Goal: Entertainment & Leisure: Consume media (video, audio)

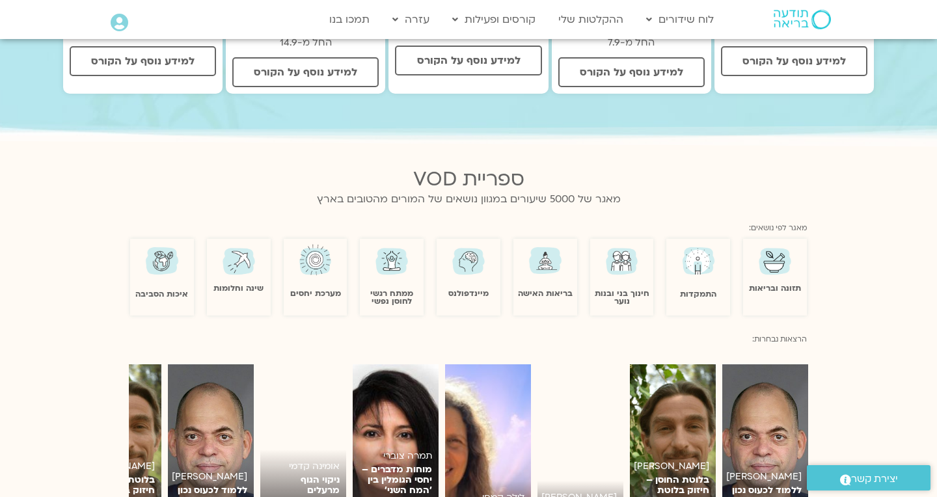
scroll to position [634, 0]
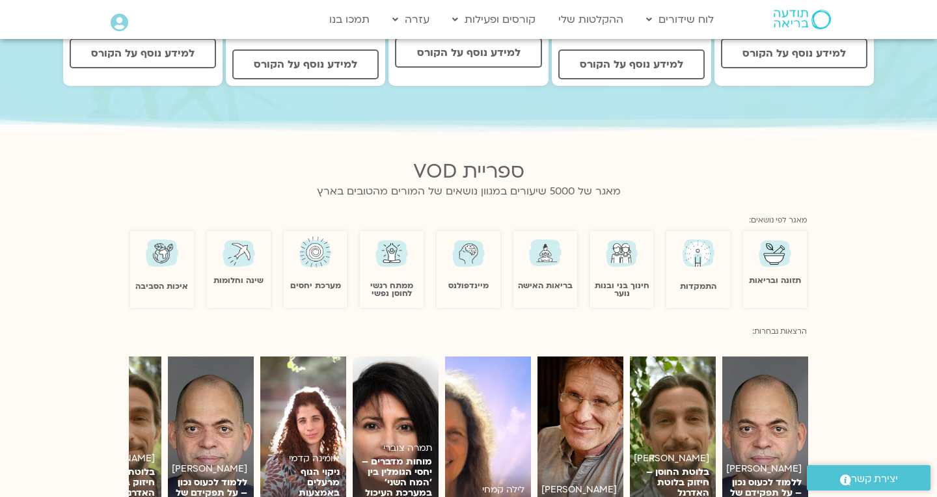
click at [488, 247] on div "מיינדפולנס" at bounding box center [469, 262] width 64 height 56
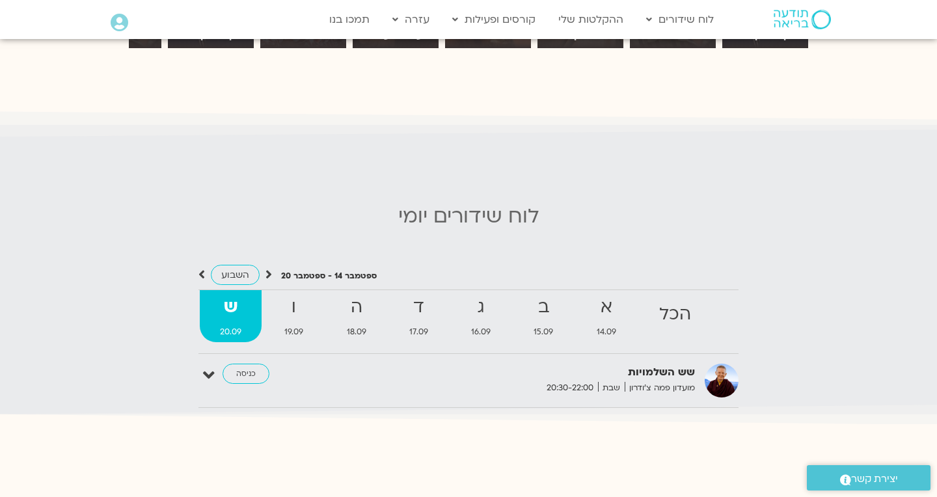
scroll to position [1115, 0]
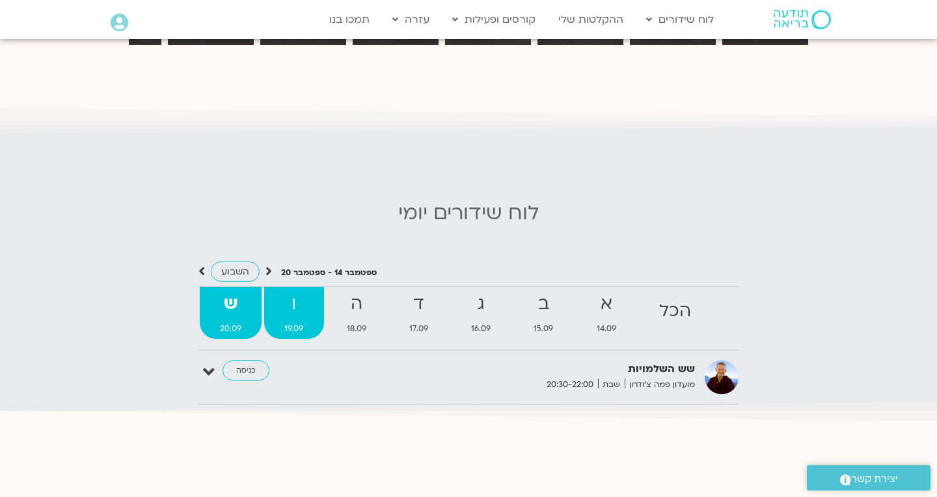
click at [299, 299] on strong "ו" at bounding box center [293, 304] width 59 height 29
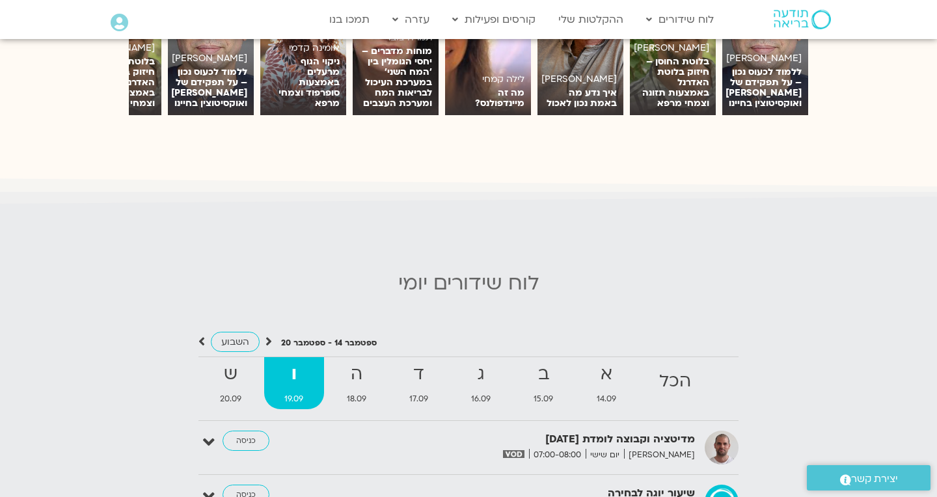
scroll to position [1048, 0]
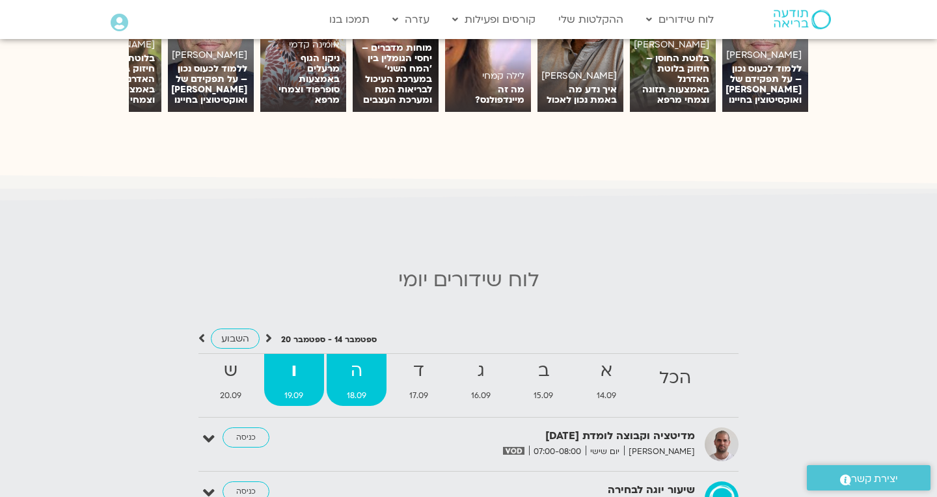
click at [364, 357] on strong "ה" at bounding box center [357, 371] width 60 height 29
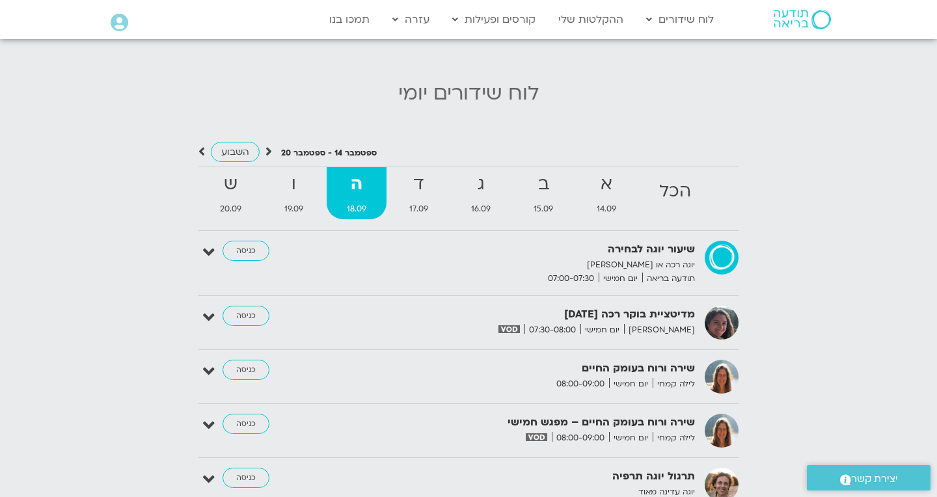
scroll to position [1222, 0]
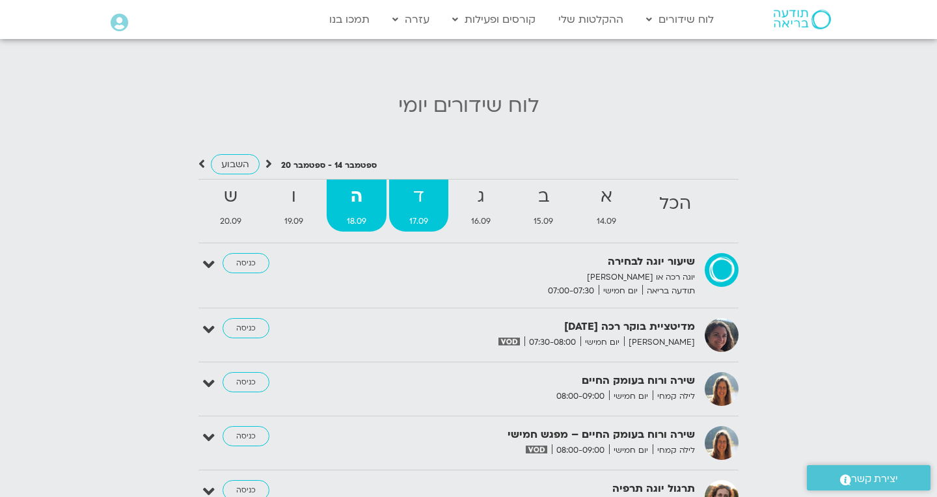
click at [436, 187] on strong "ד" at bounding box center [418, 196] width 59 height 29
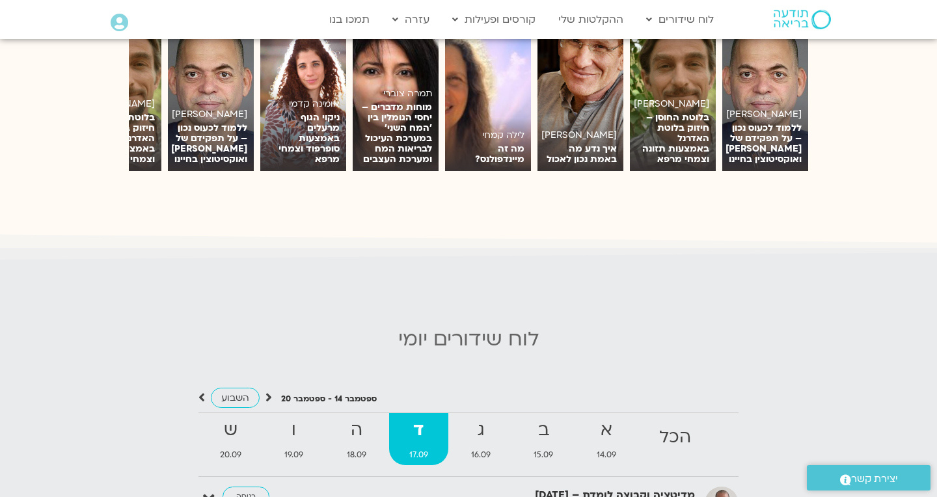
scroll to position [979, 0]
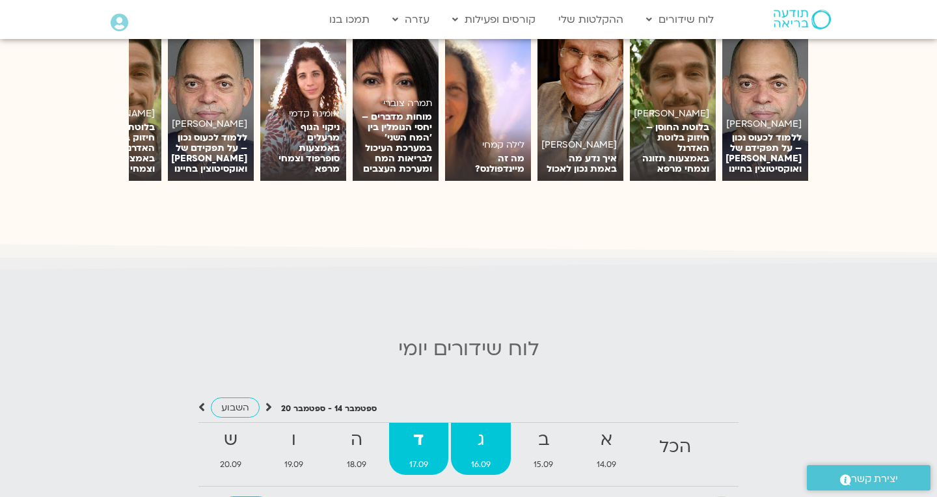
click at [476, 426] on strong "ג" at bounding box center [481, 440] width 60 height 29
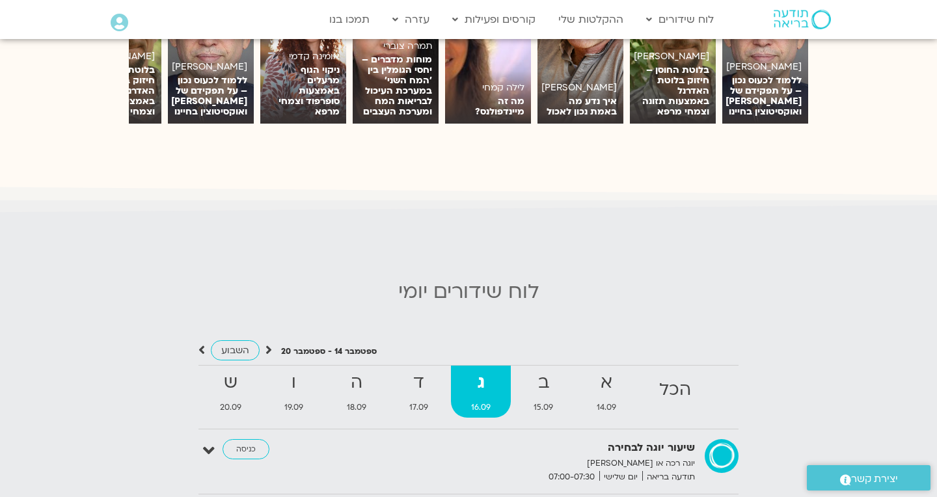
scroll to position [939, 0]
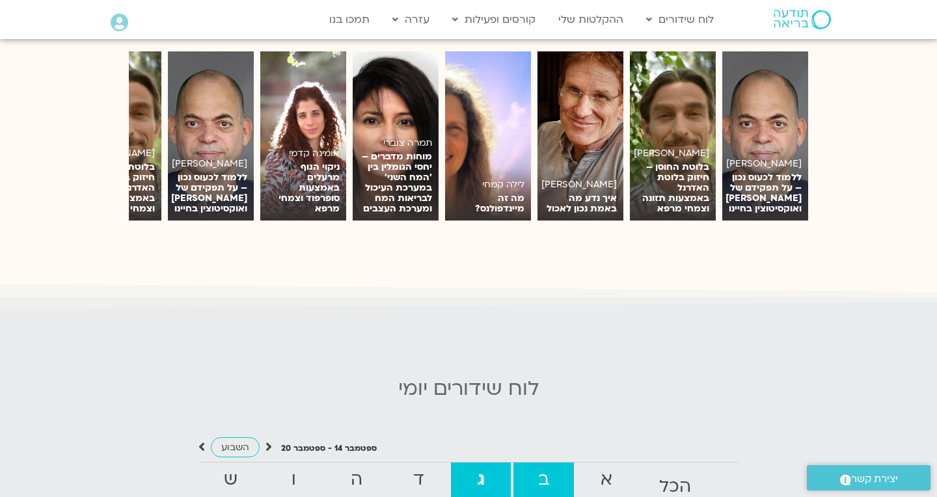
click at [544, 497] on span "15.09" at bounding box center [544, 505] width 60 height 14
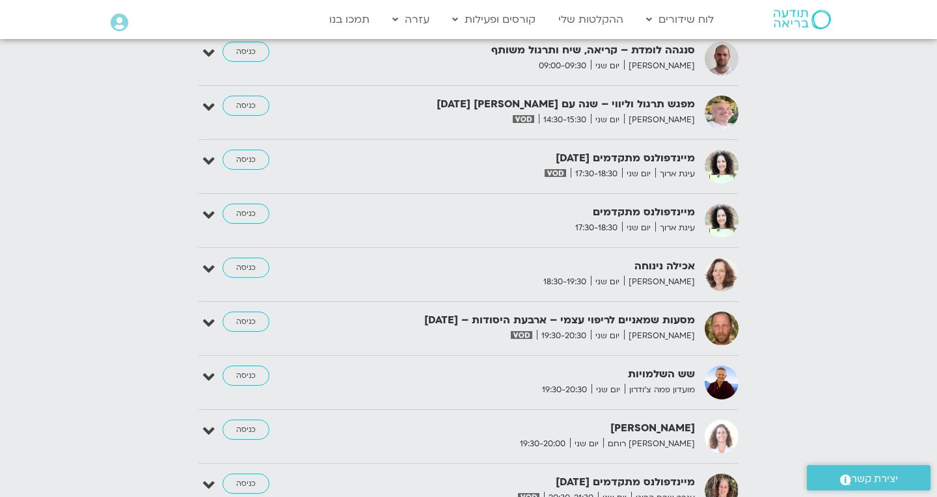
scroll to position [1894, 0]
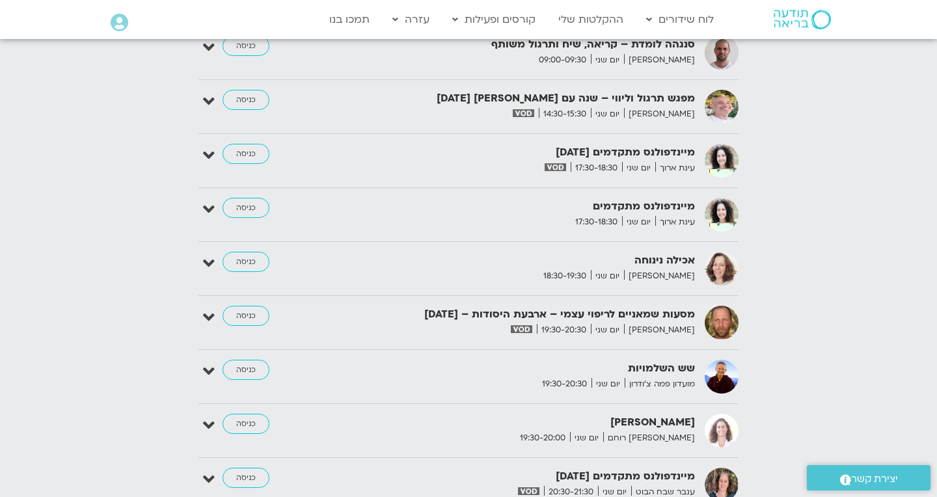
click at [639, 360] on strong "שש השלמויות" at bounding box center [535, 369] width 319 height 18
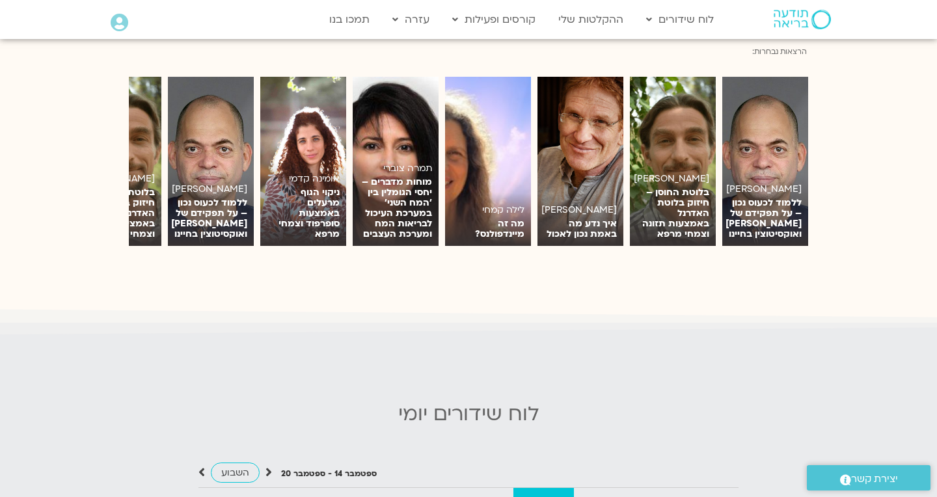
scroll to position [848, 0]
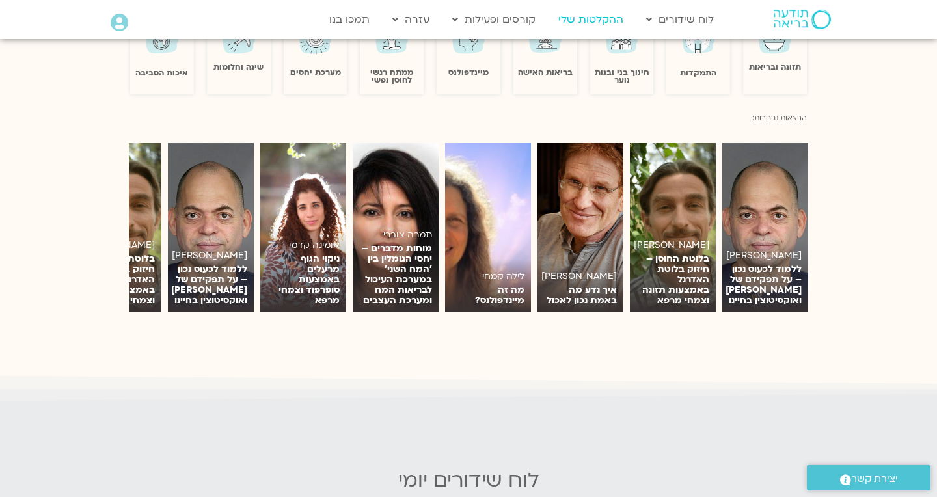
click at [582, 22] on link "ההקלטות שלי" at bounding box center [591, 19] width 78 height 25
click at [590, 18] on link "ההקלטות שלי" at bounding box center [591, 19] width 78 height 25
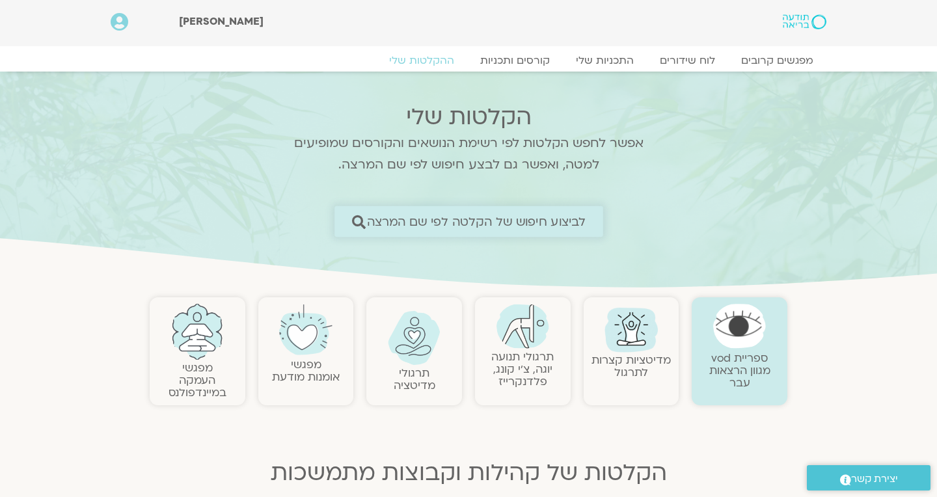
click at [551, 219] on span "לביצוע חיפוש של הקלטה לפי שם המרצה" at bounding box center [475, 222] width 219 height 14
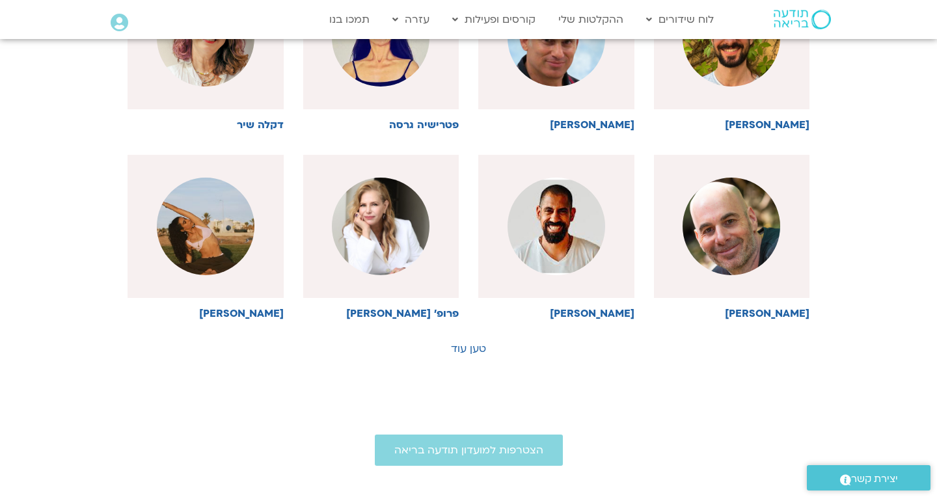
scroll to position [624, 0]
click at [467, 345] on link "טען עוד" at bounding box center [468, 349] width 35 height 14
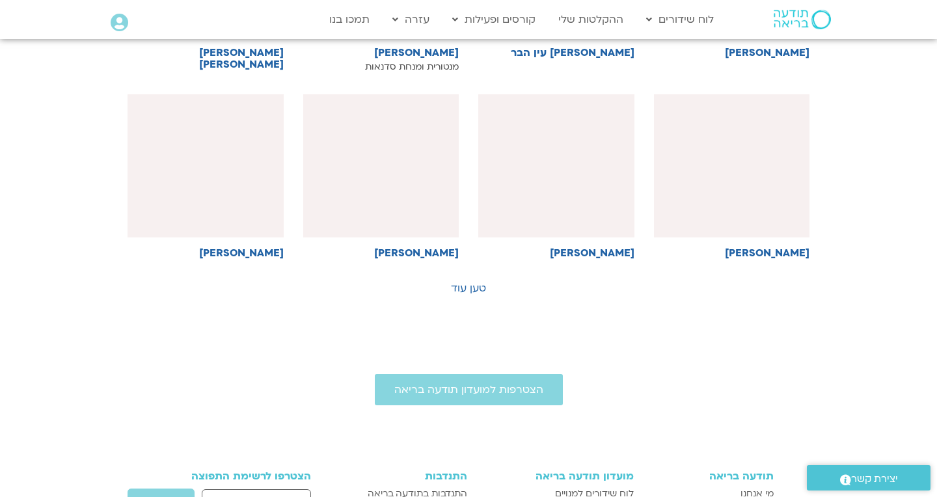
scroll to position [1267, 0]
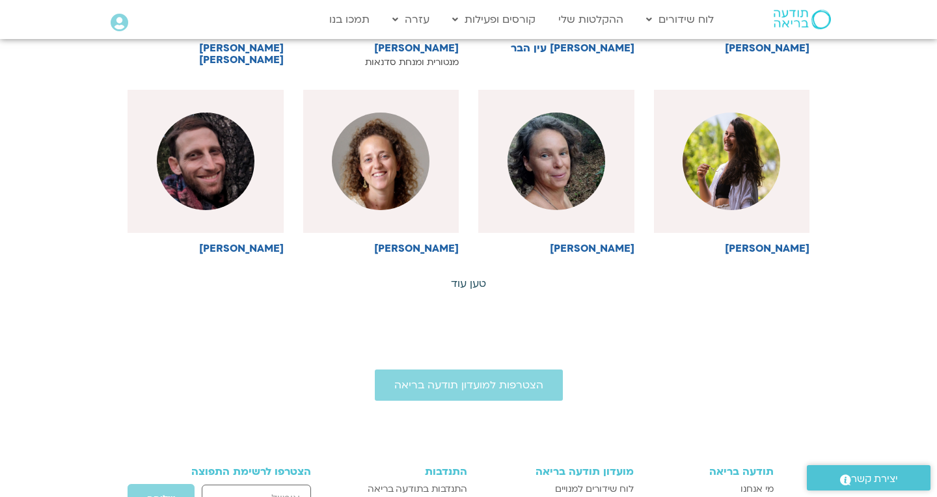
click at [476, 283] on link "טען עוד" at bounding box center [468, 284] width 35 height 14
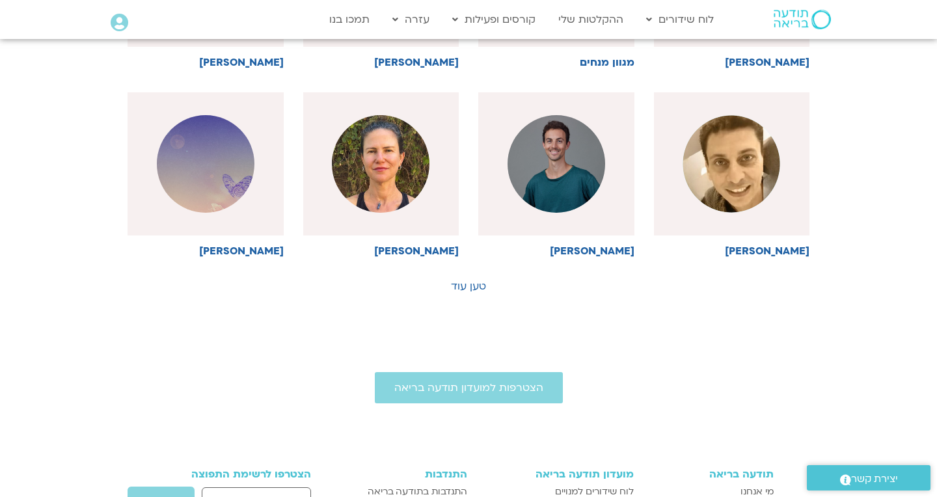
scroll to position [1843, 0]
click at [478, 279] on link "טען עוד" at bounding box center [468, 286] width 35 height 14
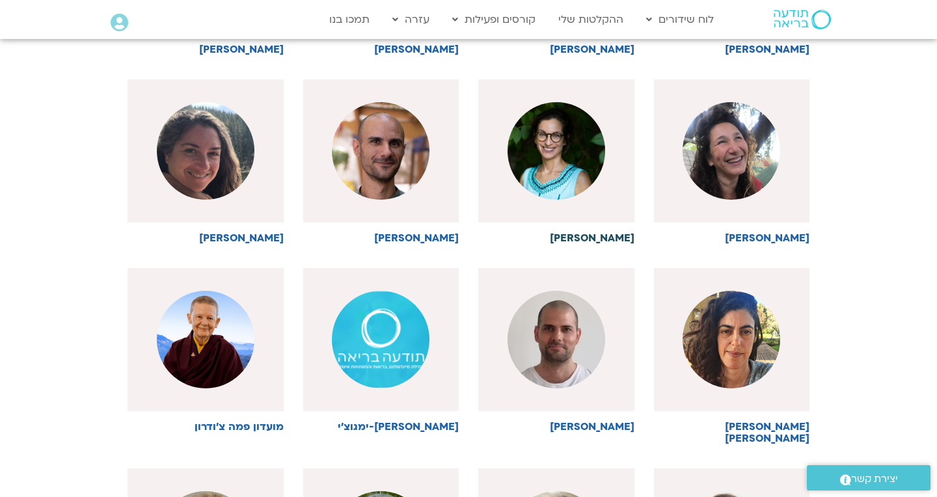
scroll to position [2052, 0]
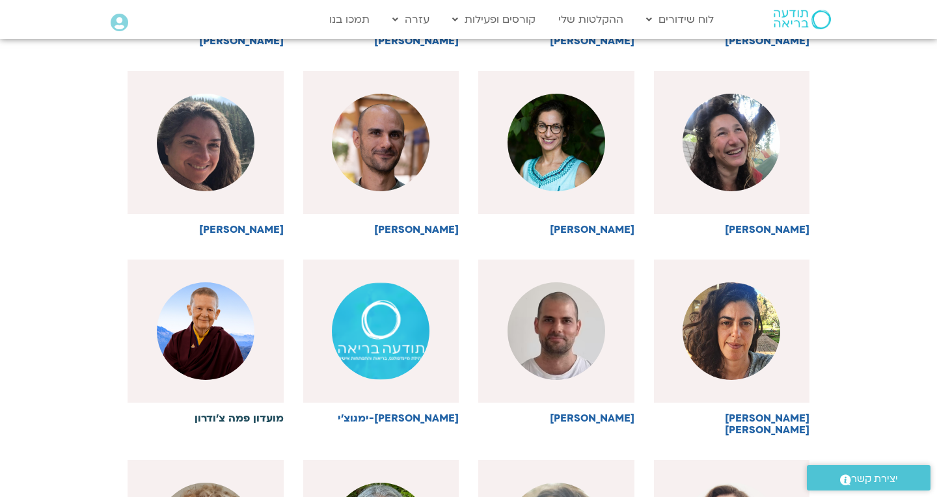
click at [202, 327] on img at bounding box center [206, 332] width 98 height 98
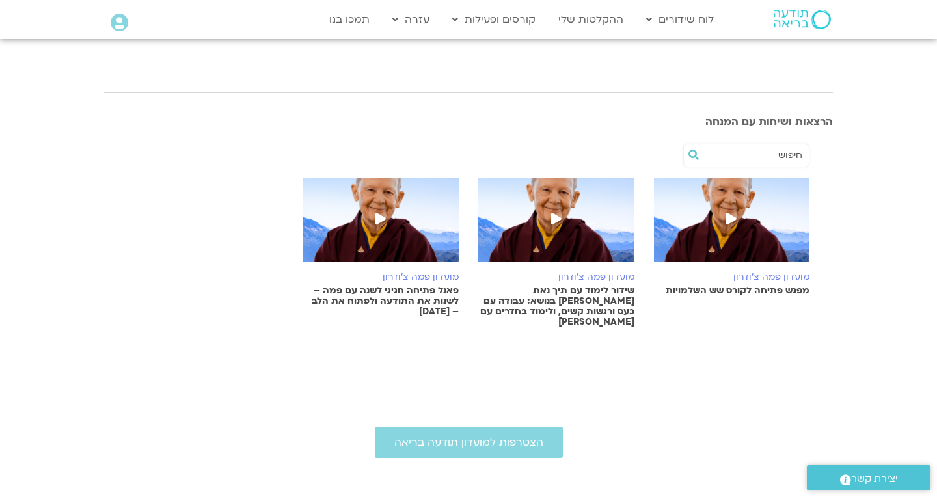
scroll to position [154, 0]
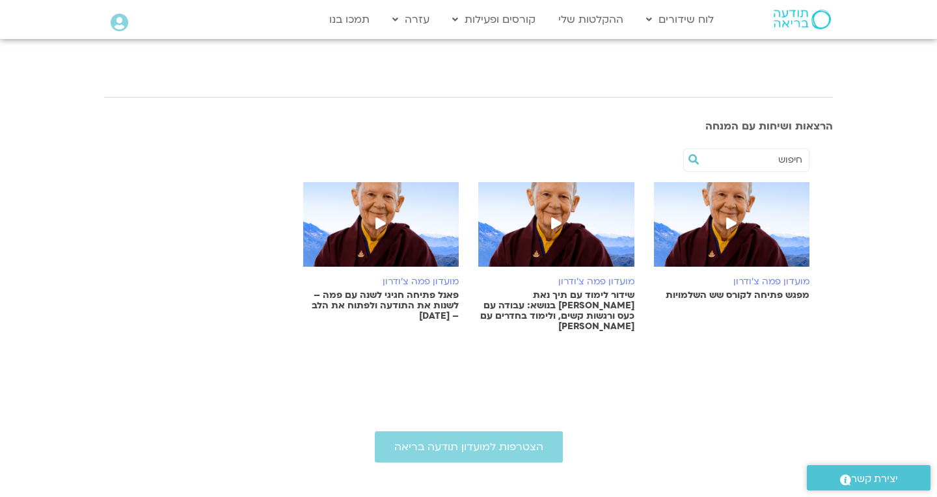
click at [380, 223] on icon at bounding box center [381, 223] width 10 height 12
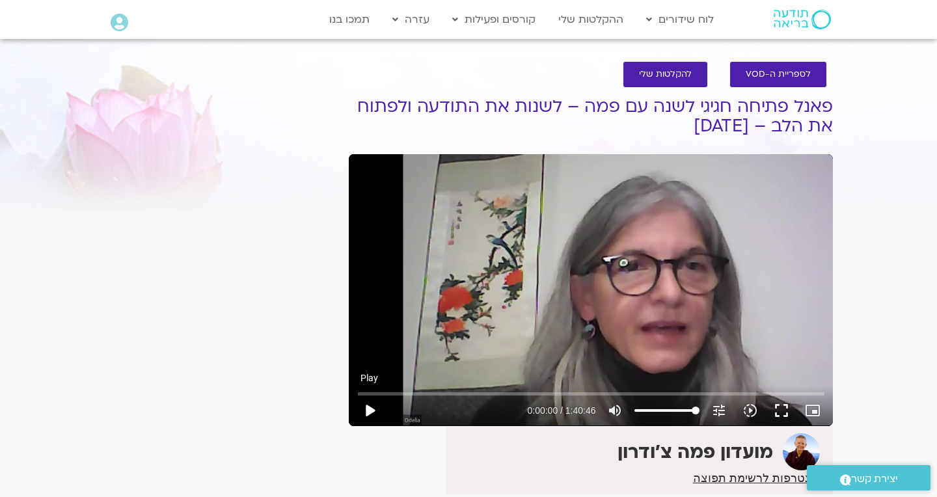
click at [369, 411] on button "play_arrow" at bounding box center [369, 410] width 31 height 31
drag, startPoint x: 361, startPoint y: 395, endPoint x: 402, endPoint y: 390, distance: 40.7
click at [402, 390] on input "Seek" at bounding box center [591, 394] width 467 height 8
click at [370, 413] on button "pause" at bounding box center [369, 410] width 31 height 31
click at [368, 411] on button "play_arrow" at bounding box center [369, 410] width 31 height 31
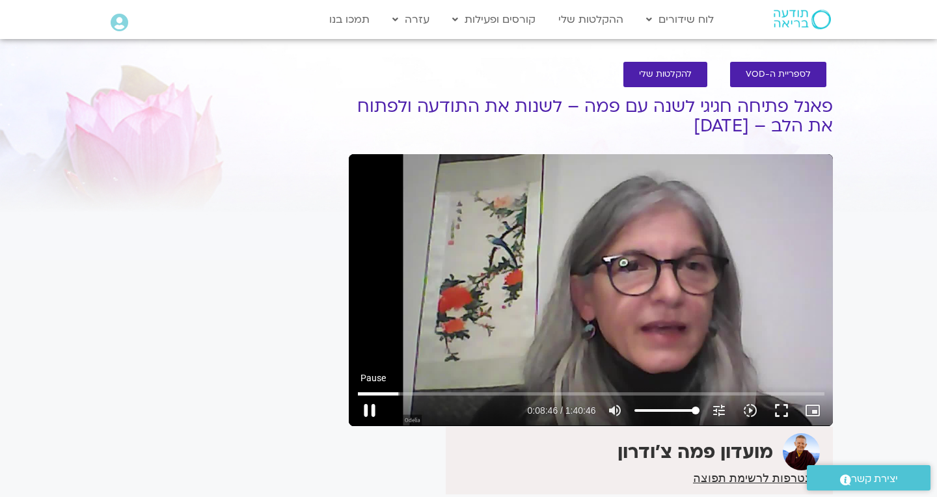
click at [368, 411] on button "pause" at bounding box center [369, 410] width 31 height 31
click at [368, 411] on button "play_arrow" at bounding box center [369, 410] width 31 height 31
drag, startPoint x: 394, startPoint y: 393, endPoint x: 648, endPoint y: 367, distance: 254.6
click at [648, 367] on div "Skip ad 1:02:06 pause 1:01:05 / 1:40:46 volume_up Mute tune Resolution Auto 880…" at bounding box center [591, 290] width 484 height 272
drag, startPoint x: 647, startPoint y: 394, endPoint x: 718, endPoint y: 388, distance: 71.3
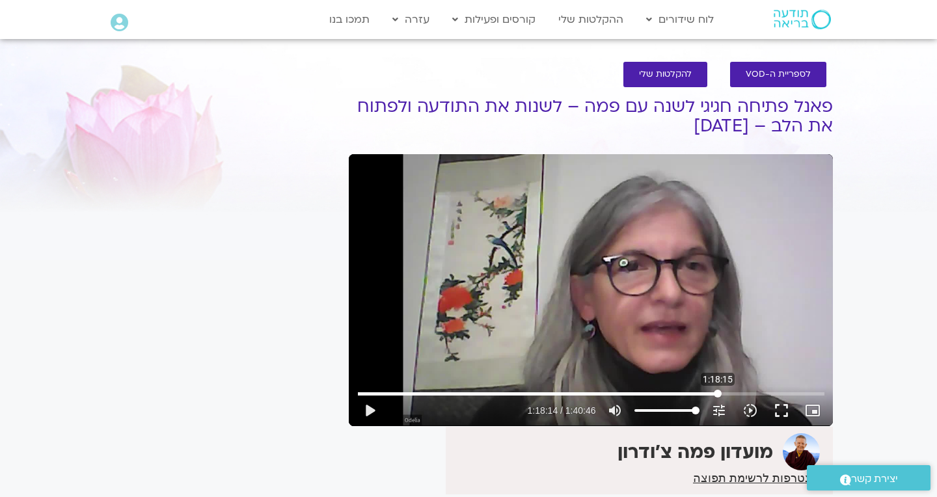
click at [718, 388] on div "Skip ad 1:18:15 play_arrow 1:18:14 / 1:40:46 volume_up Mute tune Resolution Aut…" at bounding box center [591, 405] width 475 height 42
type input "4694.7472456"
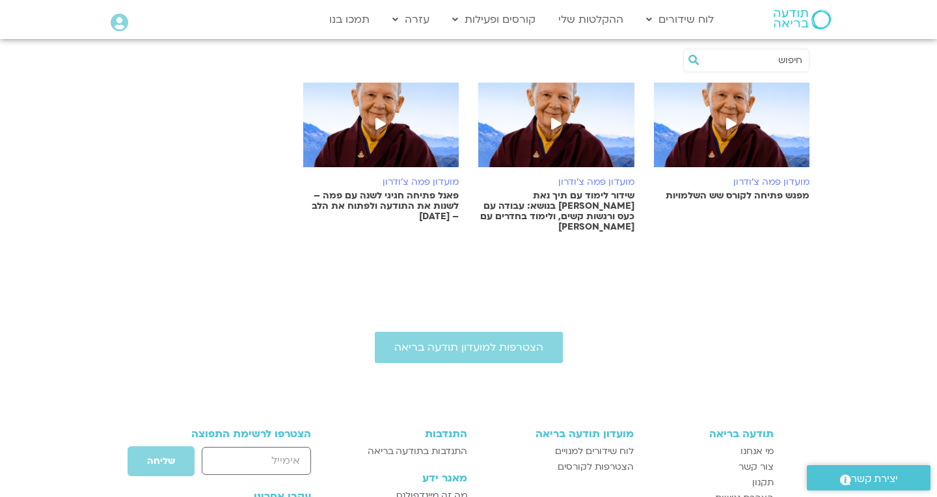
click at [730, 120] on icon at bounding box center [731, 124] width 10 height 12
